Goal: Check status

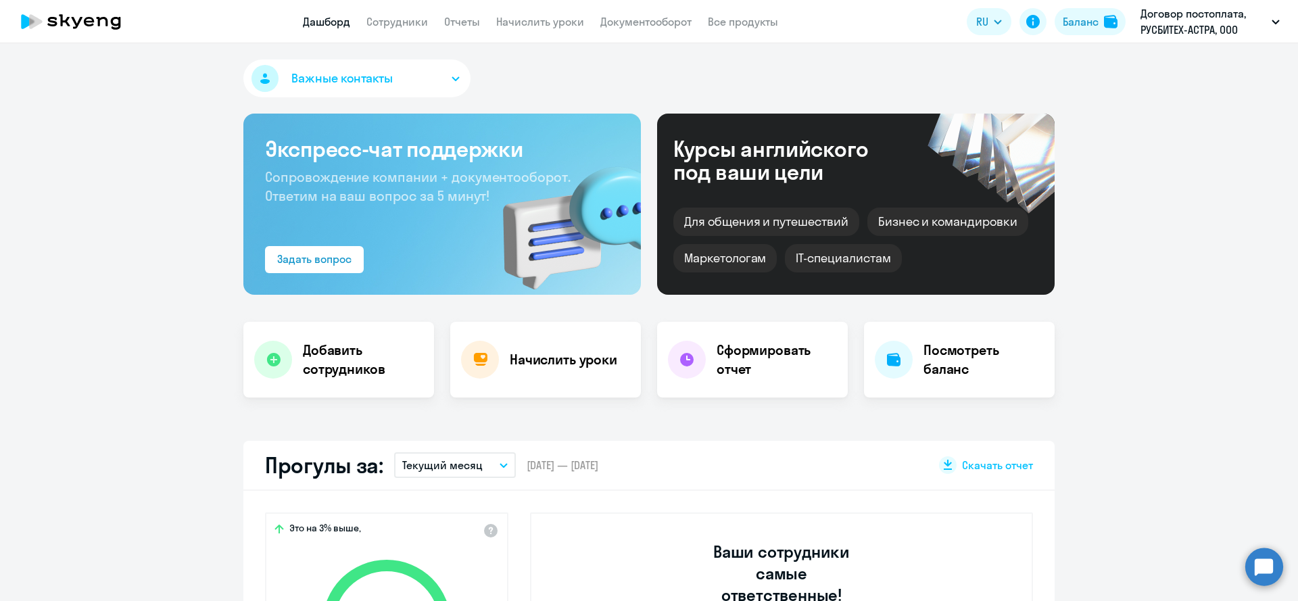
select select "30"
click at [475, 461] on p "Текущий месяц" at bounding box center [442, 465] width 80 height 16
click at [479, 534] on li "Прошлый месяц" at bounding box center [454, 537] width 120 height 34
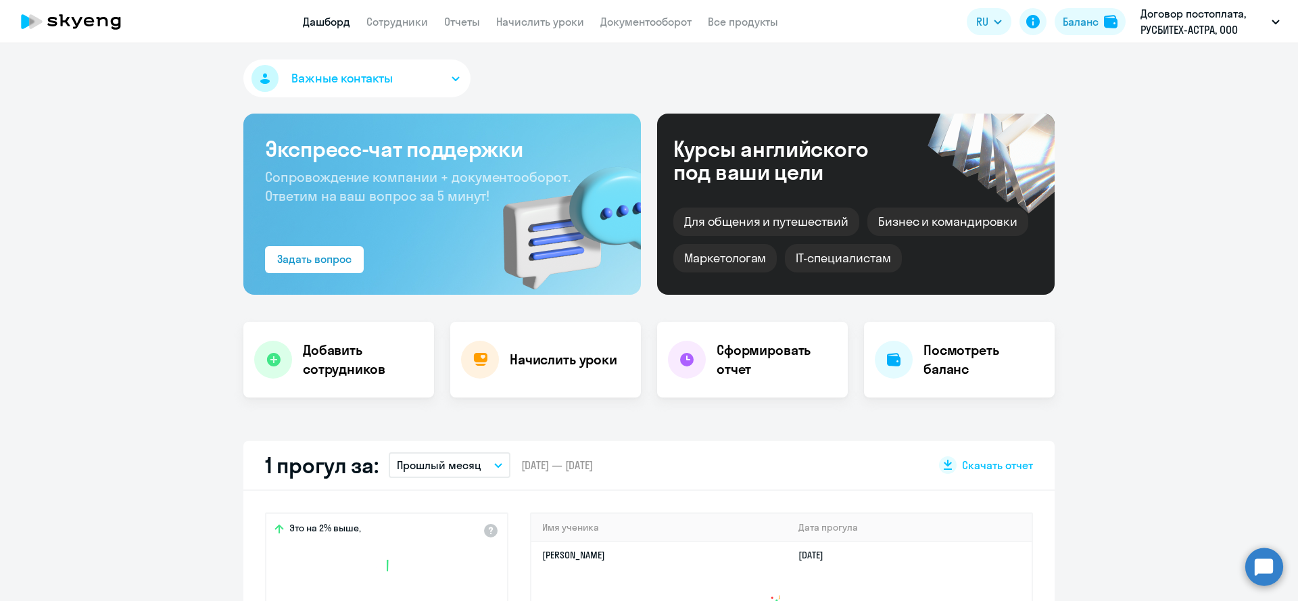
scroll to position [231, 0]
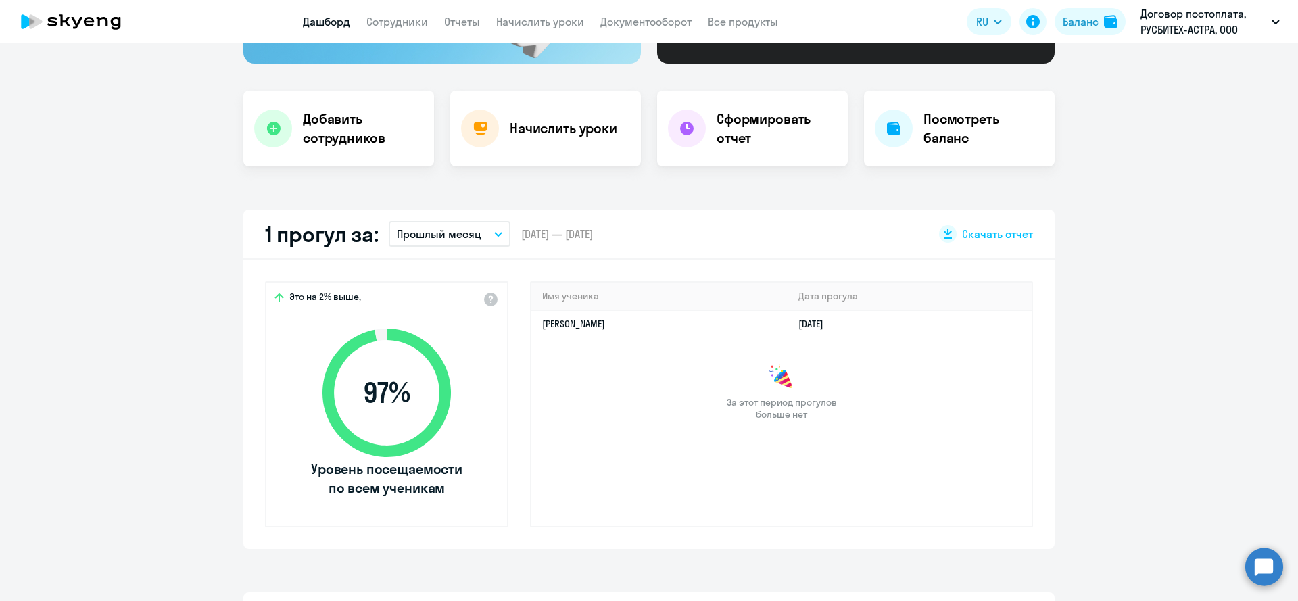
click at [676, 441] on div "Имя ученика [PERSON_NAME] прогула [PERSON_NAME] [DATE] За этот период прогулов …" at bounding box center [781, 404] width 503 height 246
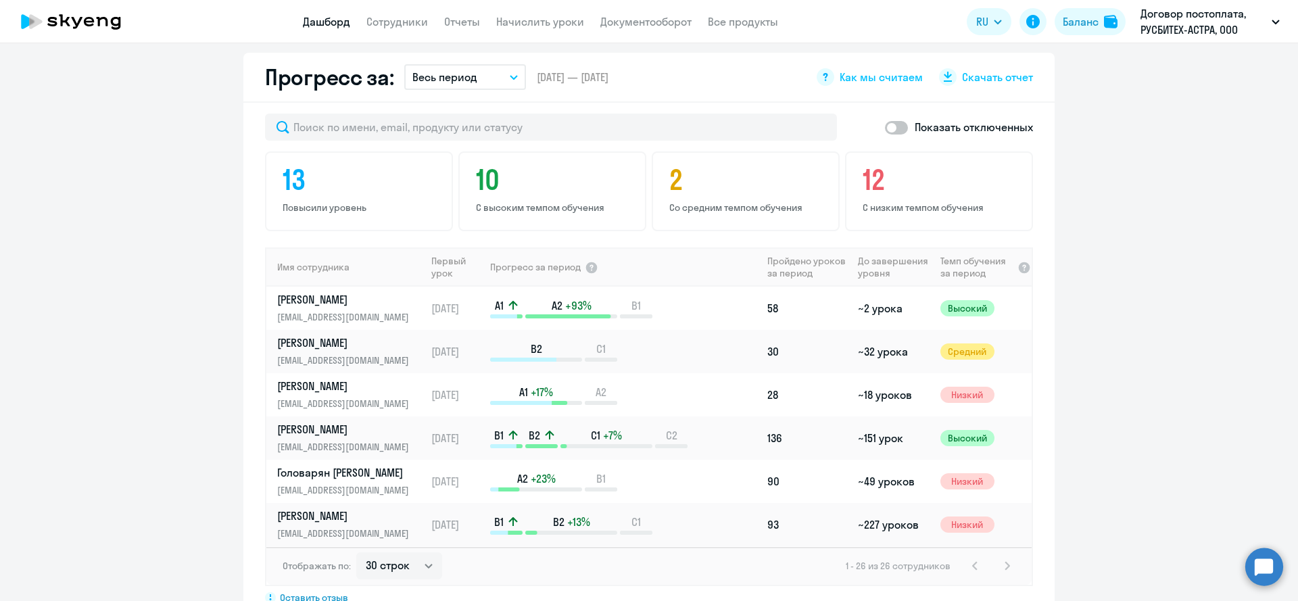
scroll to position [0, 0]
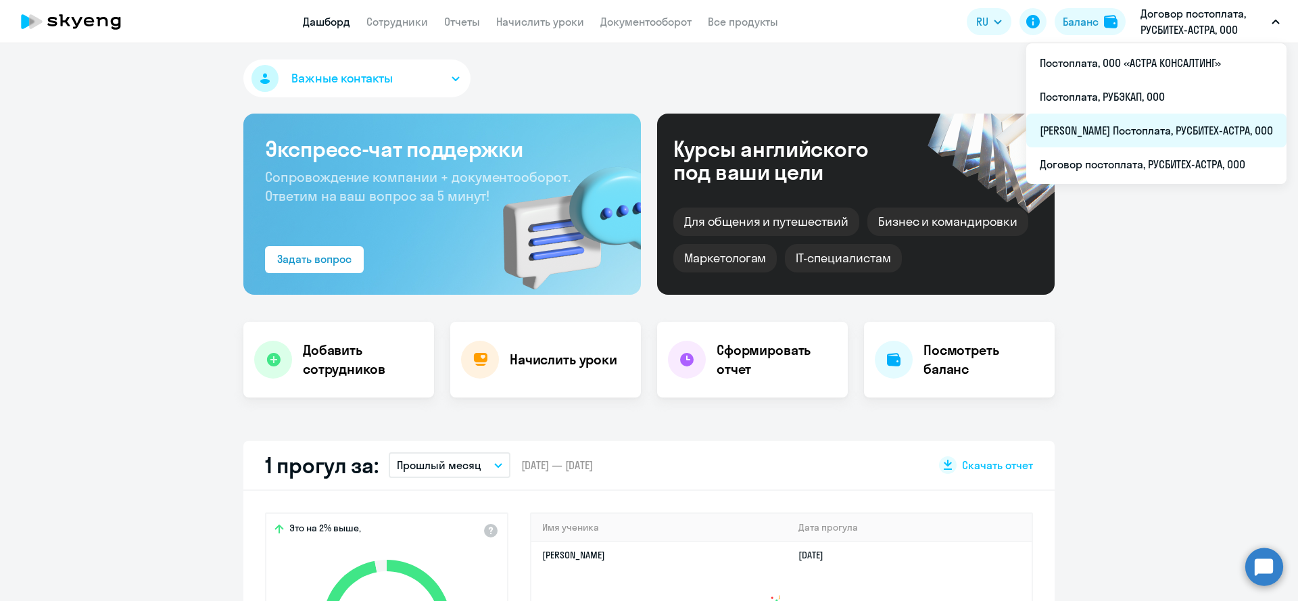
click at [1175, 137] on li "[PERSON_NAME] Постоплата, РУСБИТЕХ-АСТРА, ООО" at bounding box center [1157, 131] width 260 height 34
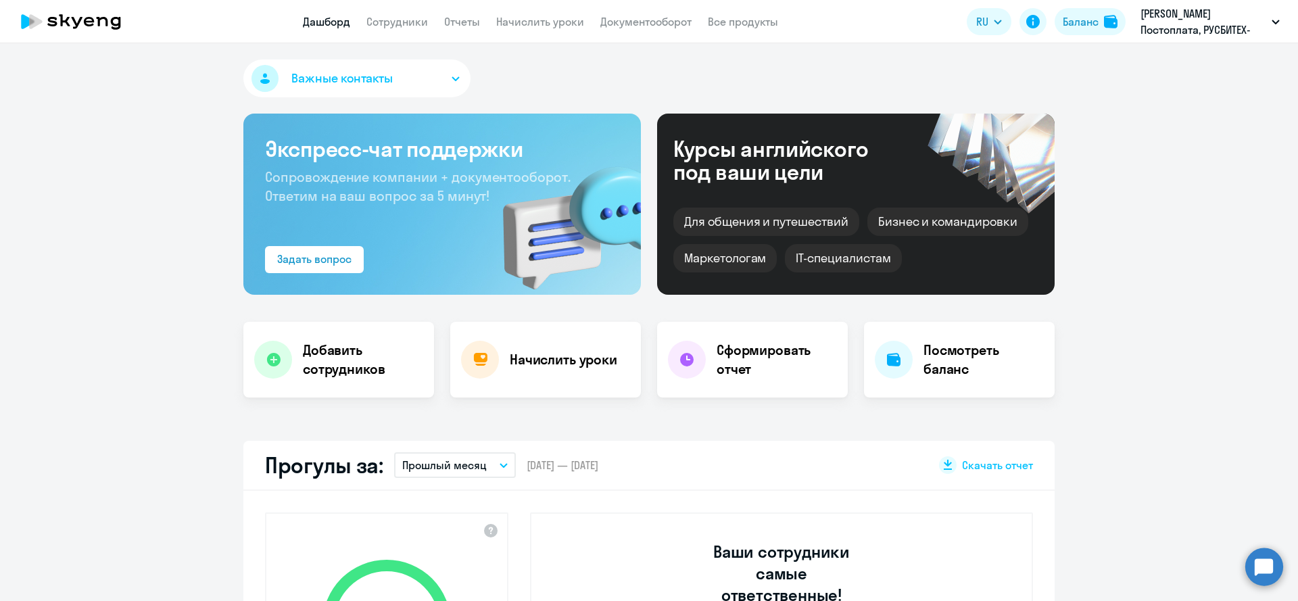
click at [500, 467] on icon "button" at bounding box center [504, 465] width 8 height 5
click at [498, 465] on button "Прошлый месяц" at bounding box center [455, 465] width 122 height 26
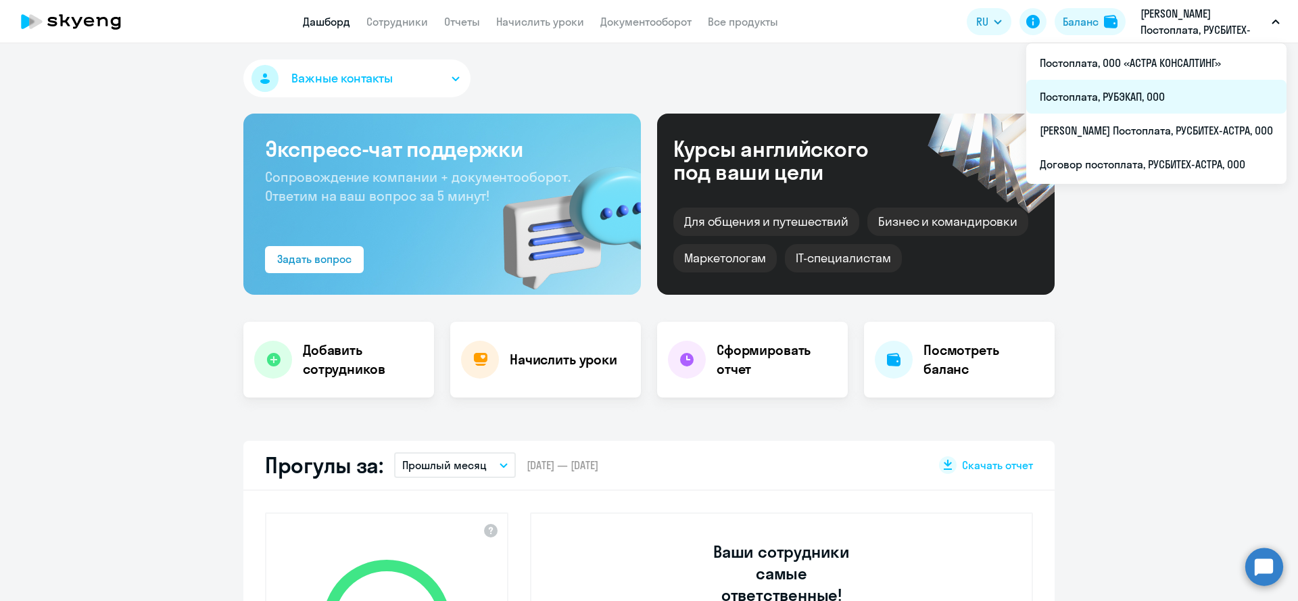
click at [1158, 108] on li "Постоплата, РУБЭКАП, ООО" at bounding box center [1157, 97] width 260 height 34
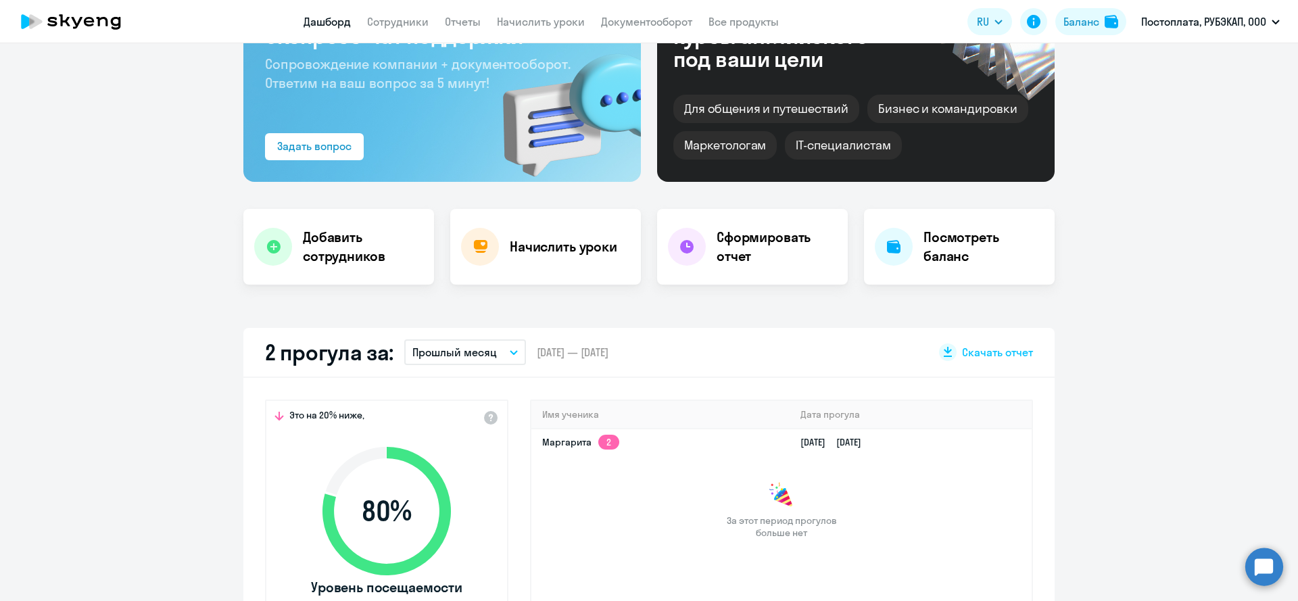
scroll to position [154, 0]
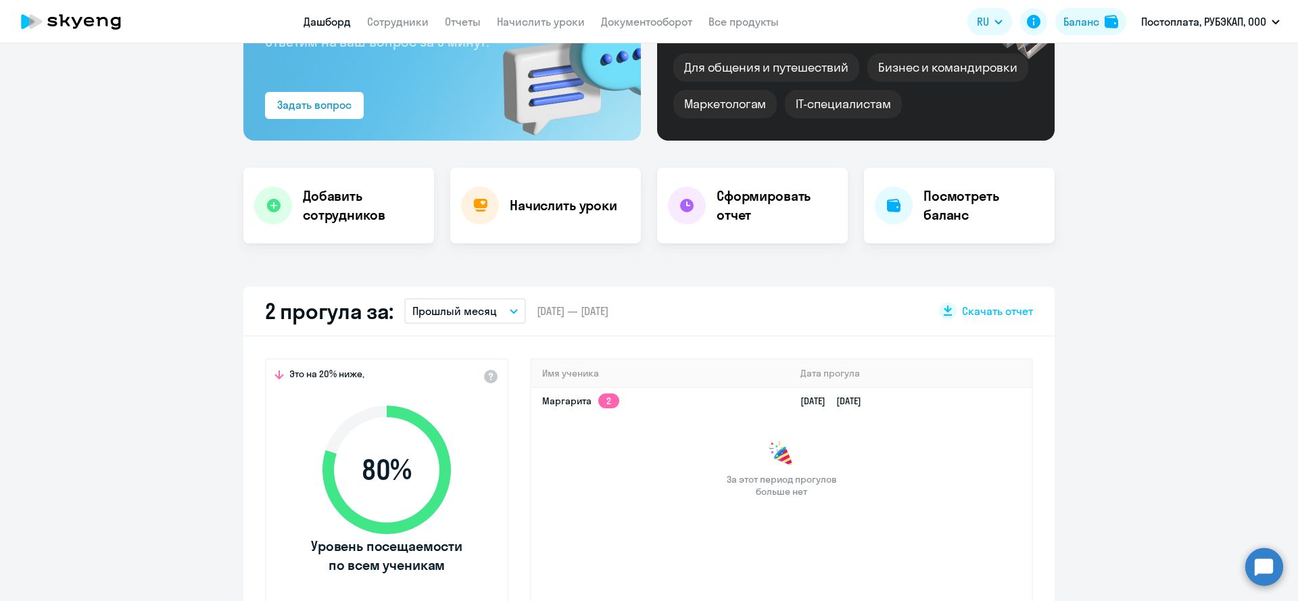
click at [1093, 427] on app-truancy-attendance-dashboard "2 прогула за: Прошлый месяц Текущий месяц Прошлый месяц Текущий квартал [GEOGRA…" at bounding box center [649, 456] width 1298 height 339
